Goal: Task Accomplishment & Management: Complete application form

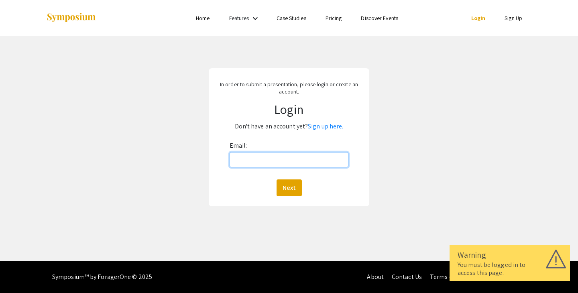
click at [308, 157] on input "Email:" at bounding box center [289, 159] width 119 height 15
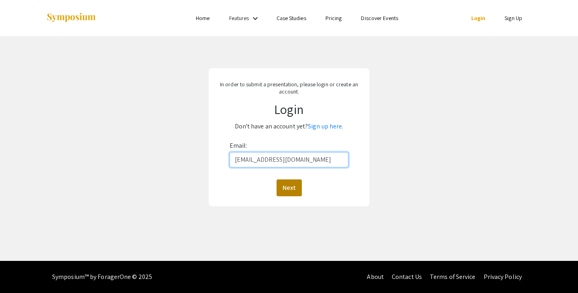
type input "[EMAIL_ADDRESS][DOMAIN_NAME]"
click at [287, 185] on button "Next" at bounding box center [289, 187] width 25 height 17
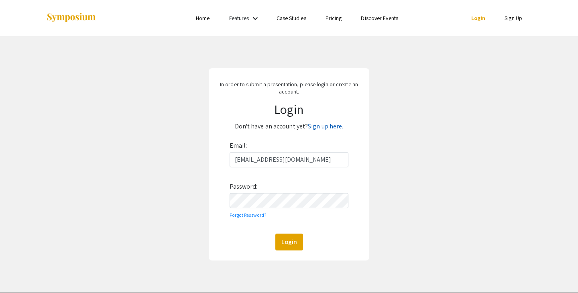
click at [326, 127] on link "Sign up here." at bounding box center [325, 126] width 35 height 8
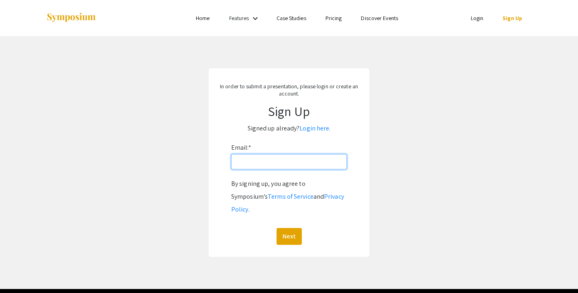
click at [284, 165] on input "Email: *" at bounding box center [289, 161] width 116 height 15
type input "[EMAIL_ADDRESS][DOMAIN_NAME]"
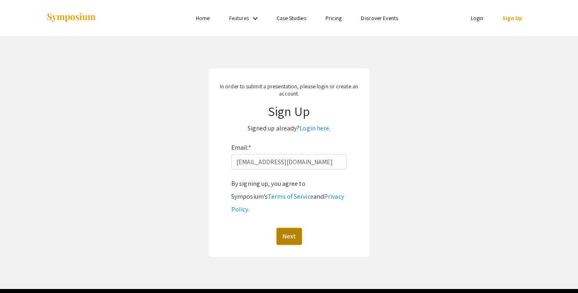
click at [286, 228] on button "Next" at bounding box center [289, 236] width 25 height 17
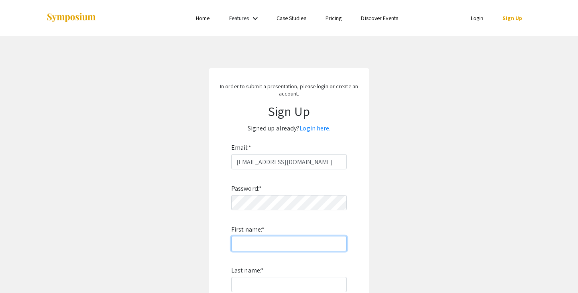
click at [271, 243] on input "First name: *" at bounding box center [289, 243] width 116 height 15
type input "[PERSON_NAME]"
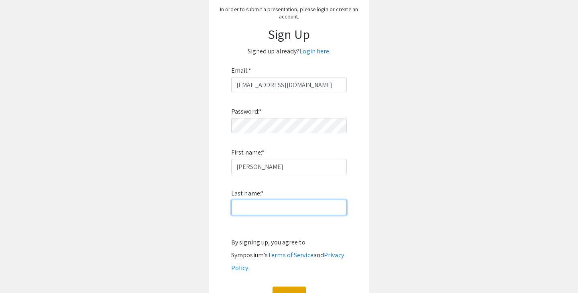
scroll to position [81, 0]
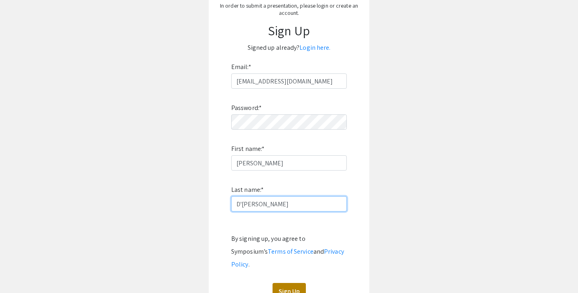
type input "D'[PERSON_NAME]"
click at [296, 283] on button "Sign Up" at bounding box center [288, 291] width 33 height 17
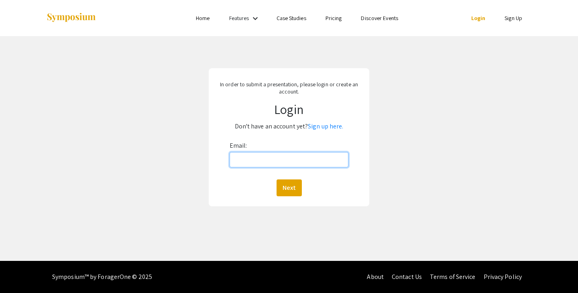
click at [274, 159] on input "Email:" at bounding box center [289, 159] width 119 height 15
type input "[EMAIL_ADDRESS][DOMAIN_NAME]"
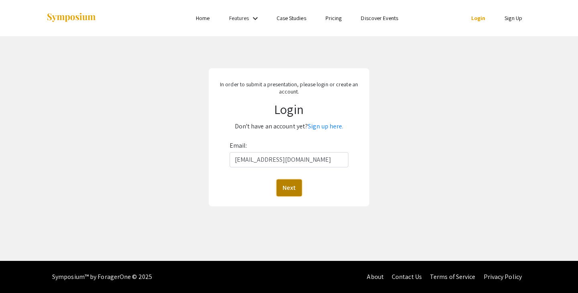
click at [297, 188] on button "Next" at bounding box center [289, 187] width 25 height 17
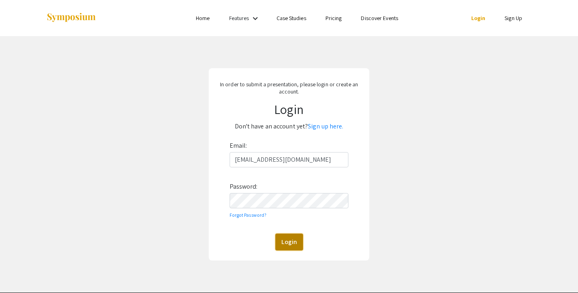
click at [285, 241] on button "Login" at bounding box center [289, 242] width 28 height 17
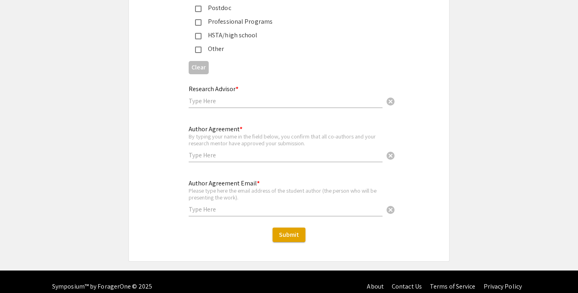
scroll to position [1996, 0]
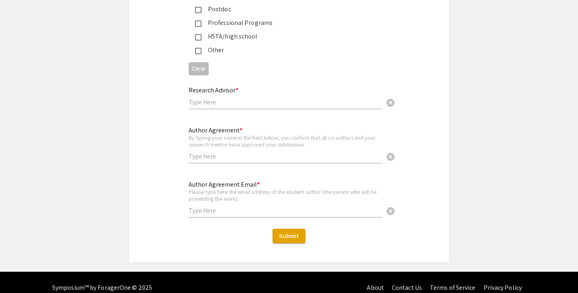
click at [295, 164] on div "Author Agreement * By typing your name in the field below, you confirm that all…" at bounding box center [286, 145] width 194 height 53
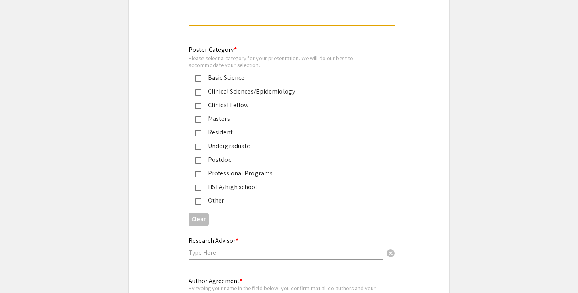
scroll to position [1845, 0]
click at [213, 77] on div "Basic Science" at bounding box center [285, 78] width 169 height 10
click at [213, 88] on div "Clinical Sciences/Epidemiology" at bounding box center [285, 92] width 169 height 10
click at [217, 73] on div "Basic Science" at bounding box center [285, 78] width 169 height 10
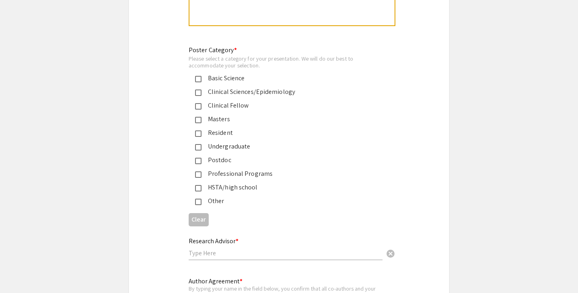
click at [210, 196] on div "Other" at bounding box center [285, 201] width 169 height 10
click at [216, 197] on div "Other" at bounding box center [285, 201] width 169 height 10
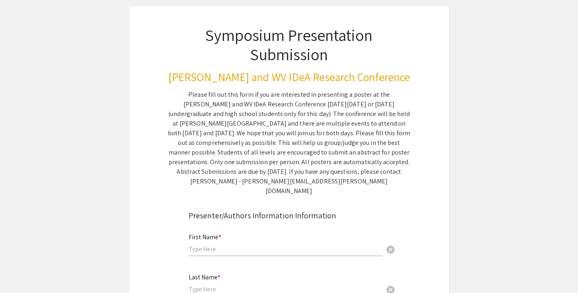
scroll to position [40, 0]
